Goal: Navigation & Orientation: Find specific page/section

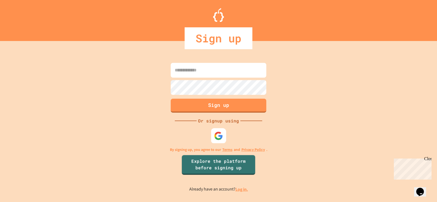
drag, startPoint x: 220, startPoint y: 133, endPoint x: 217, endPoint y: 126, distance: 8.2
click at [220, 133] on img at bounding box center [218, 135] width 9 height 9
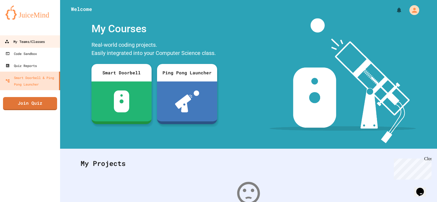
click at [33, 40] on div "My Teams/Classes" at bounding box center [25, 41] width 40 height 7
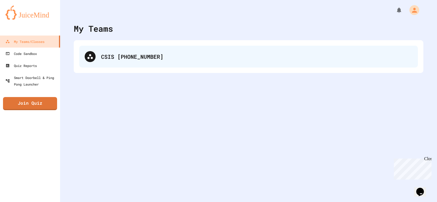
click at [119, 51] on div "CSIS [PHONE_NUMBER]" at bounding box center [248, 57] width 339 height 22
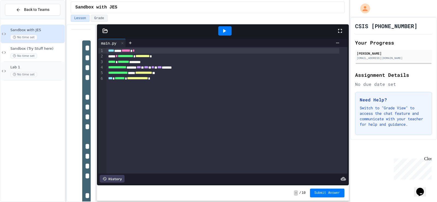
click at [47, 62] on div "Lab 1 No time set" at bounding box center [33, 71] width 64 height 19
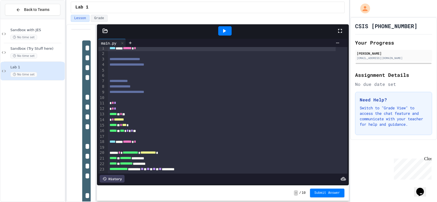
scroll to position [11, 0]
